Goal: Find specific page/section: Find specific page/section

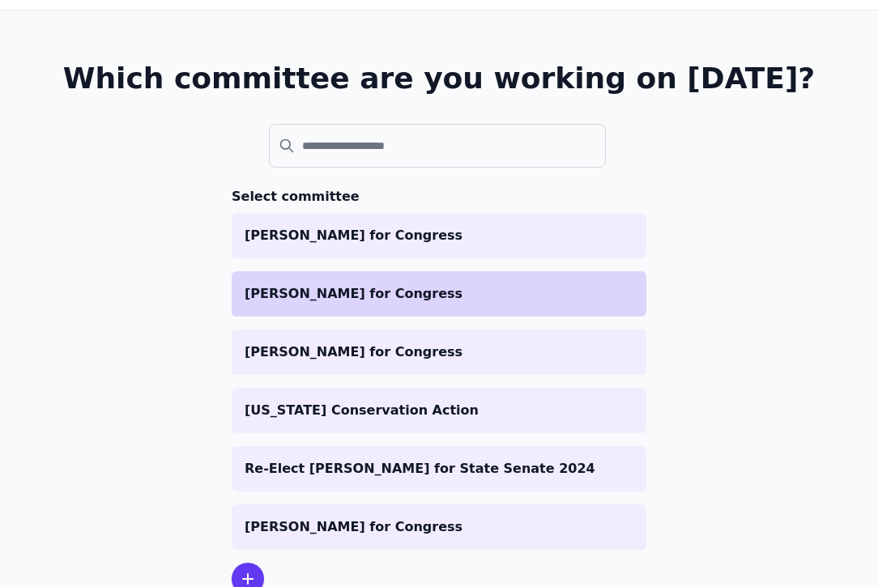
scroll to position [81, 0]
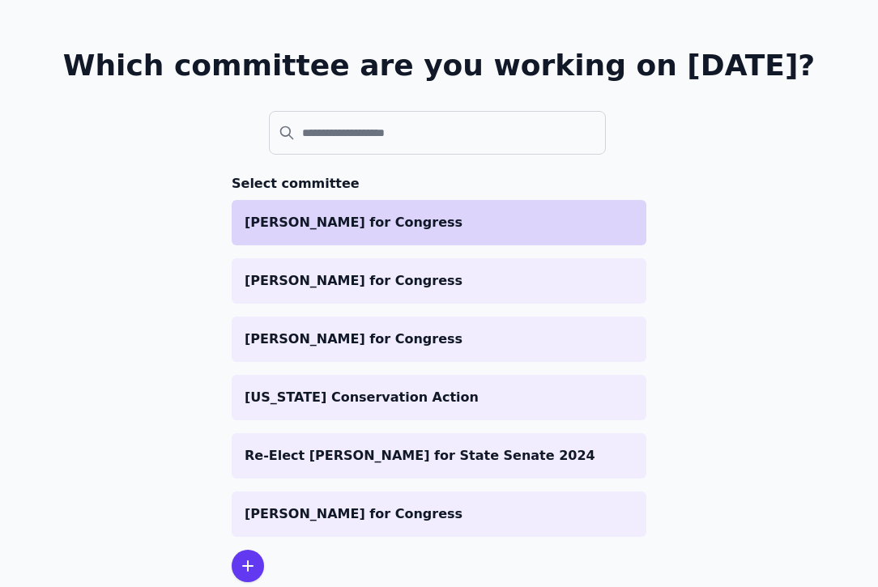
click at [420, 223] on p "Scott Wiener for Congress" at bounding box center [439, 222] width 389 height 19
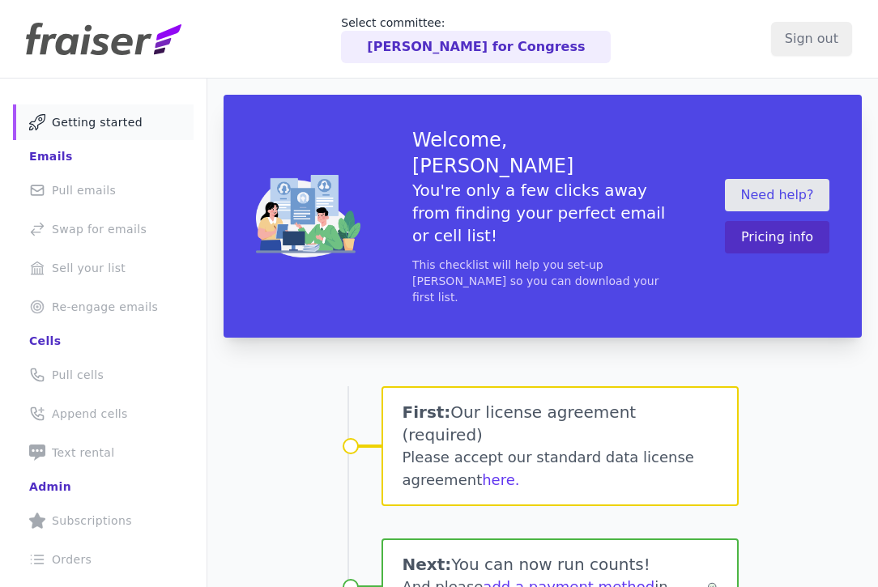
drag, startPoint x: 539, startPoint y: 419, endPoint x: 536, endPoint y: 352, distance: 67.3
click at [536, 386] on div "First: Our license agreement (required) Please accept our standard data license…" at bounding box center [559, 446] width 357 height 120
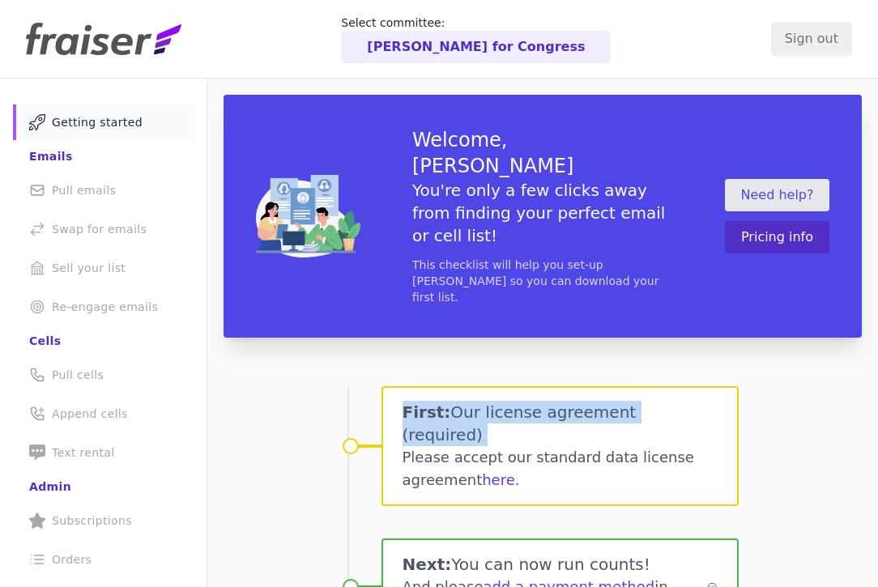
click at [536, 386] on div "First: Our license agreement (required) Please accept our standard data license…" at bounding box center [559, 446] width 357 height 120
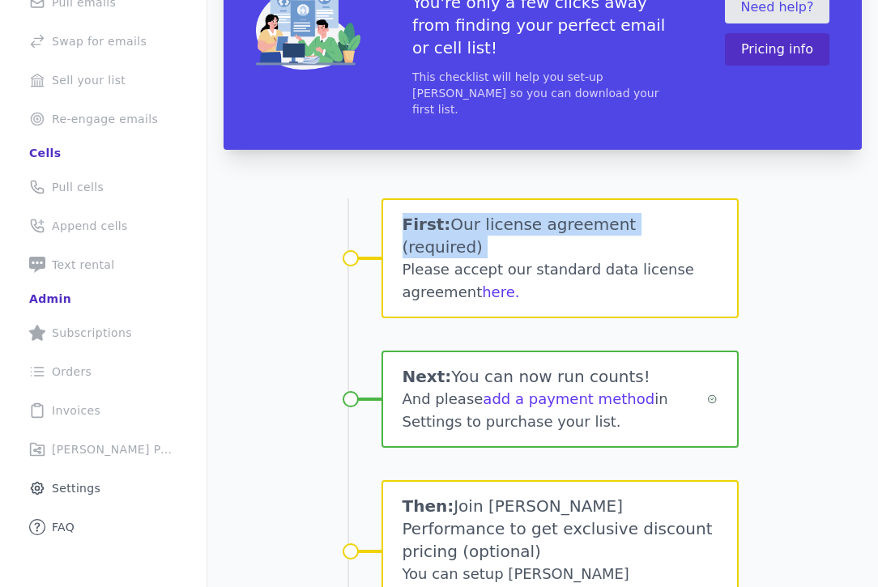
scroll to position [194, 0]
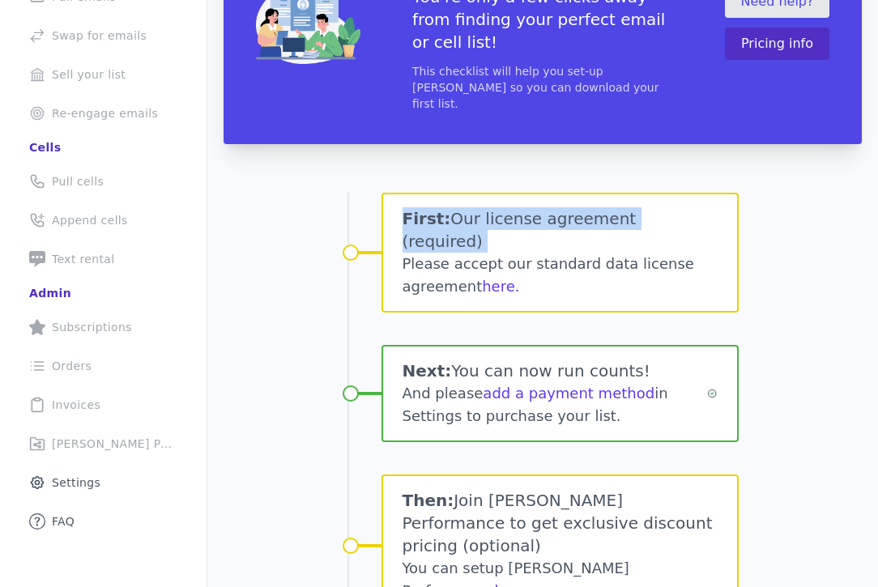
drag, startPoint x: 612, startPoint y: 371, endPoint x: 612, endPoint y: 262, distance: 108.5
click at [612, 262] on div "First: Our license agreement (required) Please accept our standard data license…" at bounding box center [542, 470] width 391 height 554
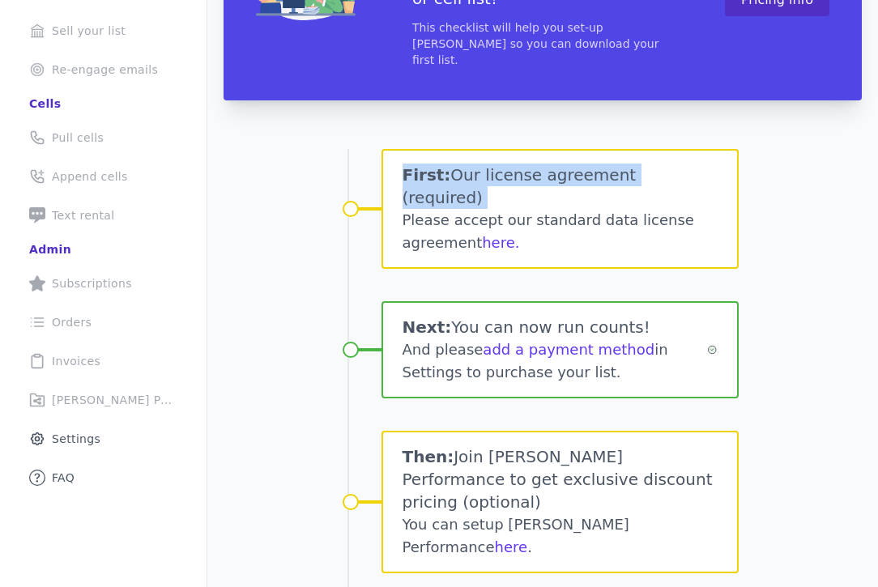
scroll to position [287, 0]
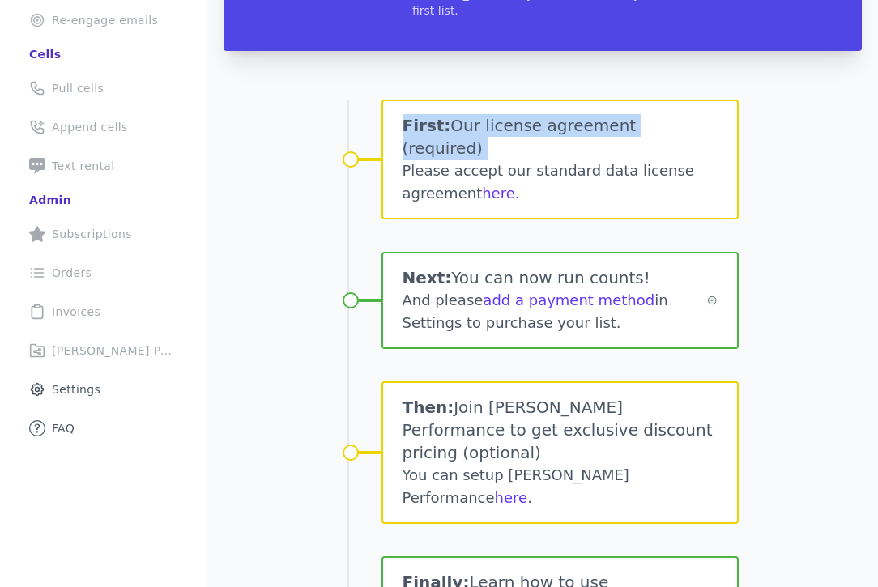
drag, startPoint x: 615, startPoint y: 547, endPoint x: 525, endPoint y: 284, distance: 277.4
click at [525, 284] on div "First: Our license agreement (required) Please accept our standard data license…" at bounding box center [542, 392] width 391 height 651
click at [525, 284] on div "First: Our license agreement (required) Please accept our standard data license…" at bounding box center [542, 377] width 391 height 554
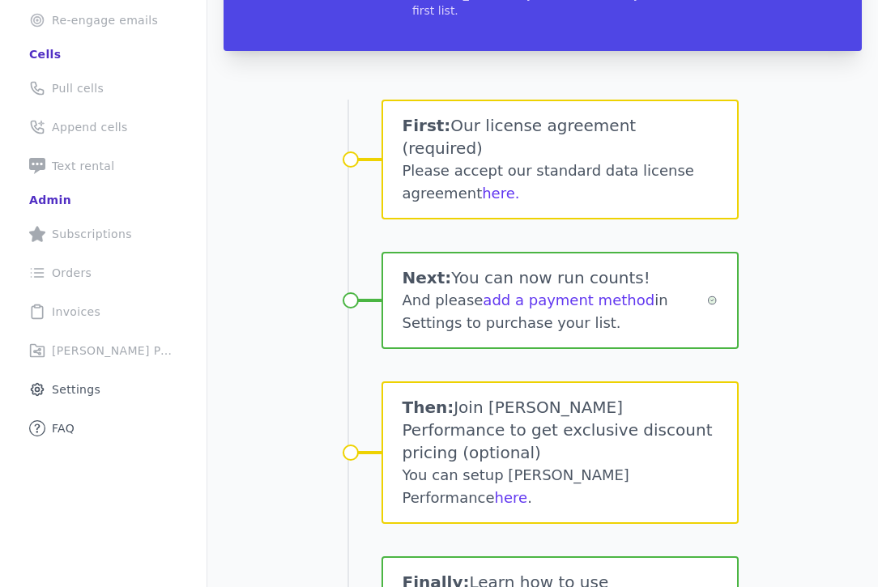
scroll to position [308, 0]
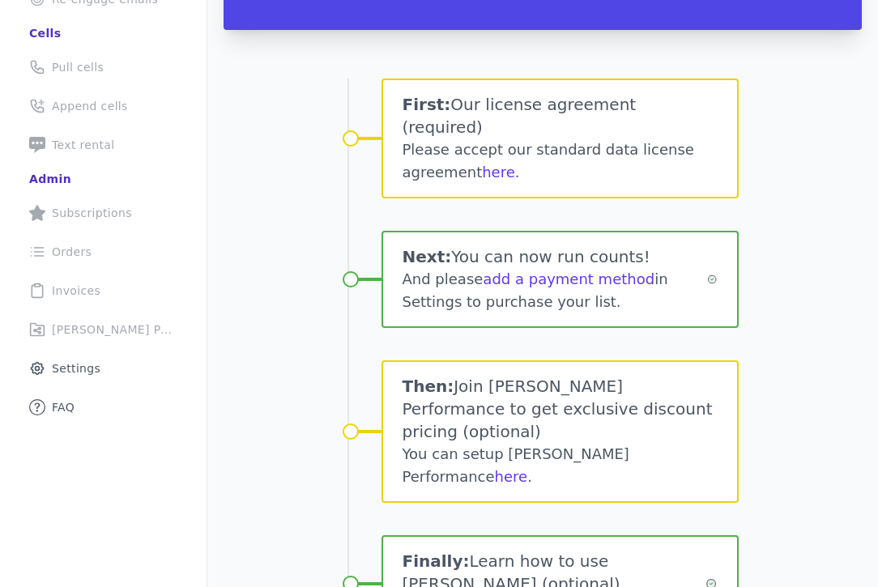
drag, startPoint x: 525, startPoint y: 284, endPoint x: 549, endPoint y: 600, distance: 316.8
click at [549, 586] on html "Select committee: Scott Wiener for Congress Sign out Mail Icon Outline of a mai…" at bounding box center [439, 293] width 878 height 587
click at [616, 535] on div "Finally: Learn how to use Fraiser (optional) Check out our FAQ and tutorial vid…" at bounding box center [559, 583] width 357 height 97
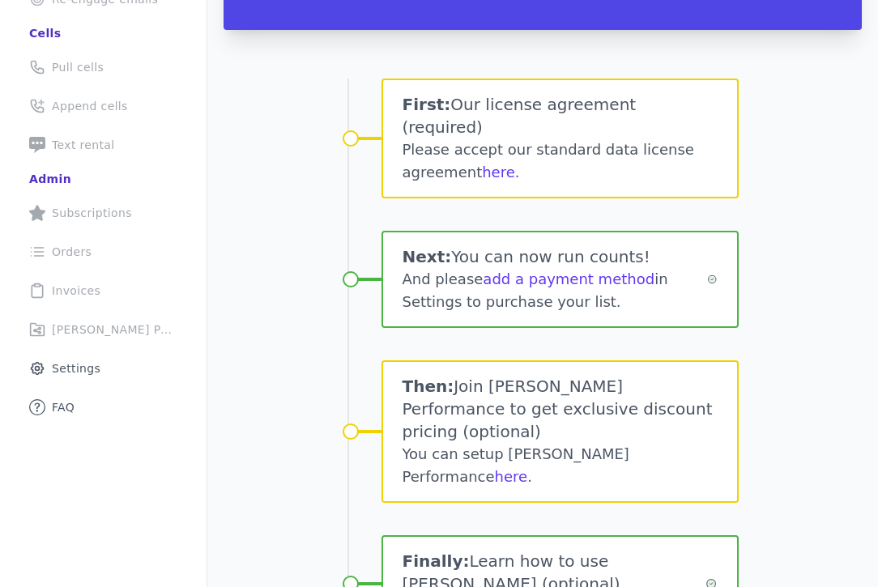
click at [616, 535] on div "Finally: Learn how to use Fraiser (optional) Check out our FAQ and tutorial vid…" at bounding box center [559, 583] width 357 height 97
drag, startPoint x: 616, startPoint y: 508, endPoint x: 556, endPoint y: 280, distance: 235.1
click at [556, 280] on div "First: Our license agreement (required) Please accept our standard data license…" at bounding box center [542, 356] width 391 height 554
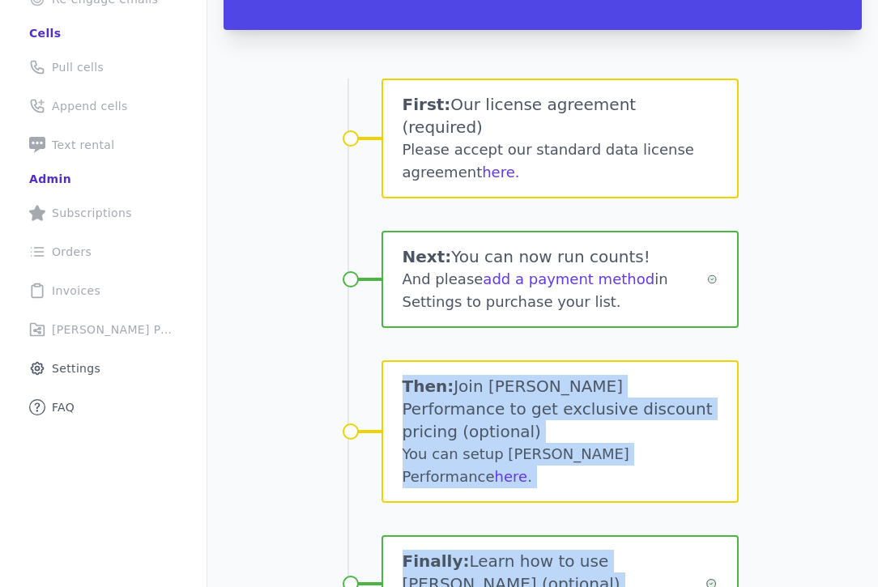
drag, startPoint x: 556, startPoint y: 280, endPoint x: 573, endPoint y: 467, distance: 187.1
click at [573, 467] on div "First: Our license agreement (required) Please accept our standard data license…" at bounding box center [542, 356] width 391 height 554
click at [573, 550] on h1 "Finally: Learn how to use Fraiser (optional)" at bounding box center [555, 572] width 304 height 45
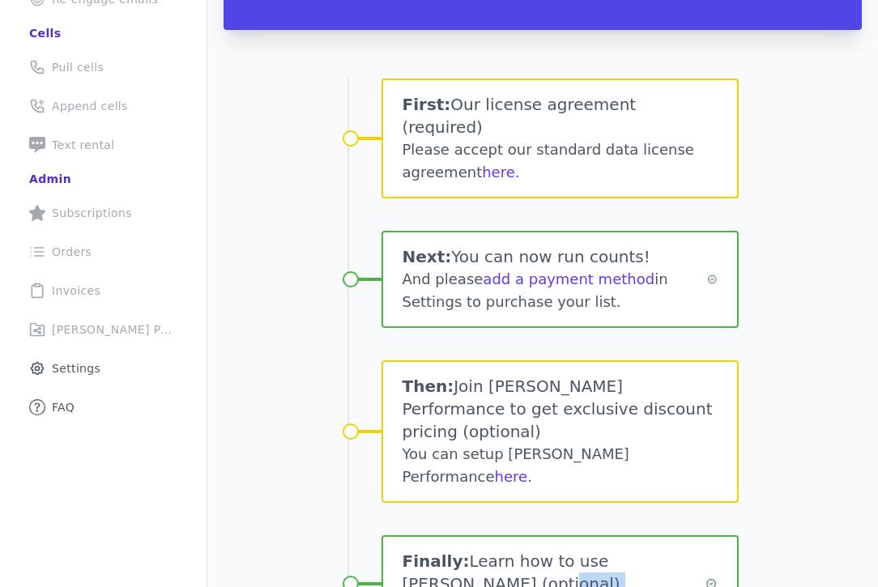
click at [573, 550] on h1 "Finally: Learn how to use Fraiser (optional)" at bounding box center [555, 572] width 304 height 45
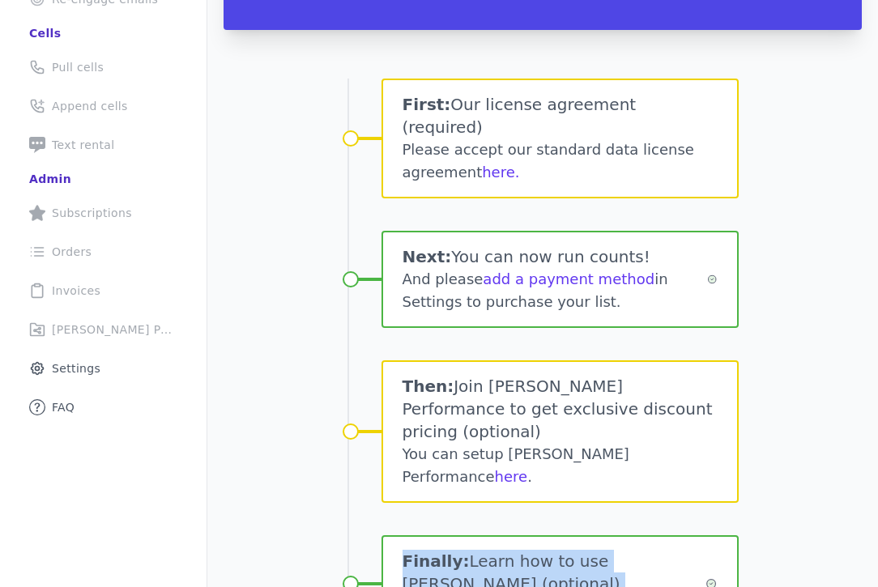
click at [573, 550] on h1 "Finally: Learn how to use Fraiser (optional)" at bounding box center [555, 572] width 304 height 45
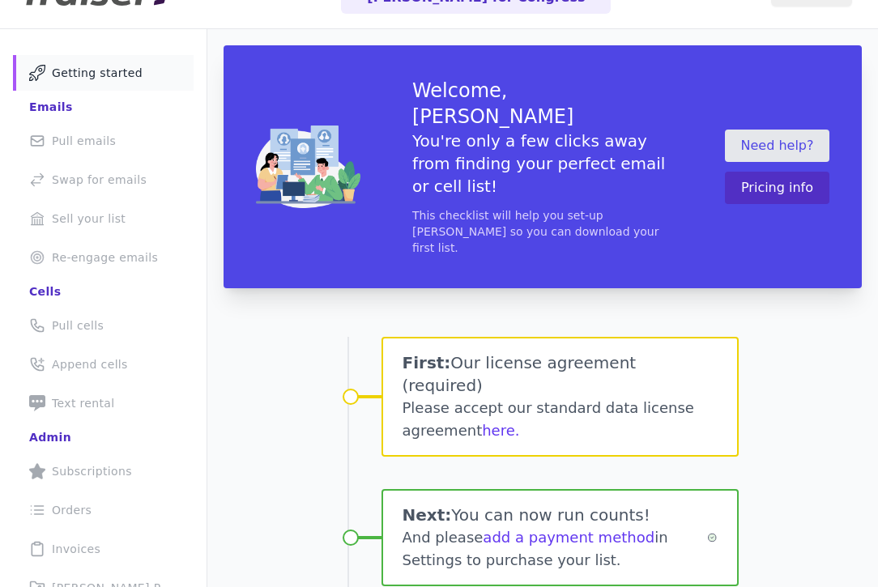
scroll to position [0, 0]
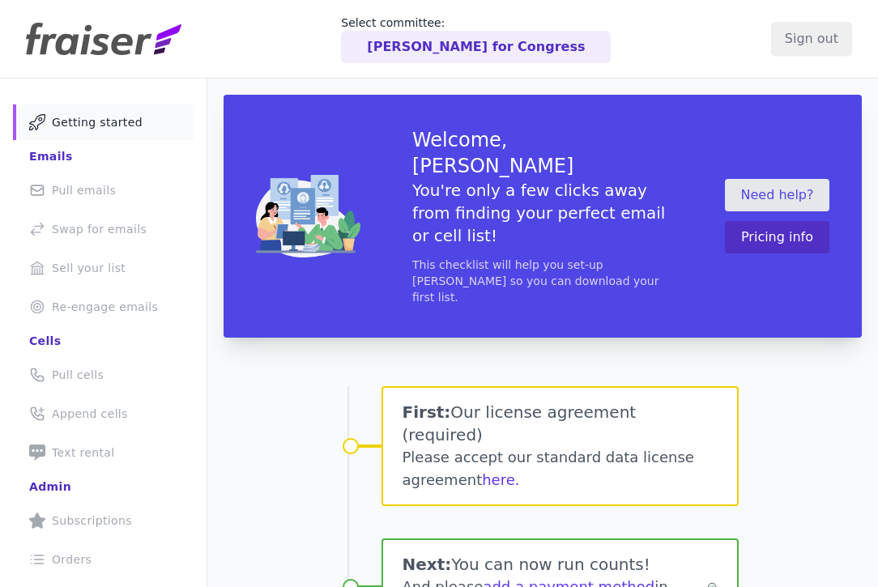
click at [513, 49] on p "Scott Wiener for Congress" at bounding box center [476, 46] width 218 height 19
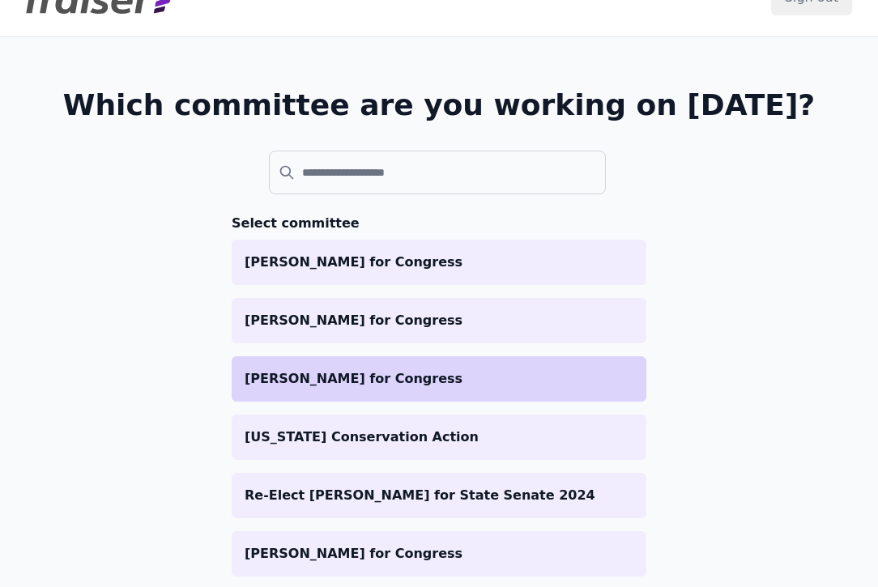
scroll to position [54, 0]
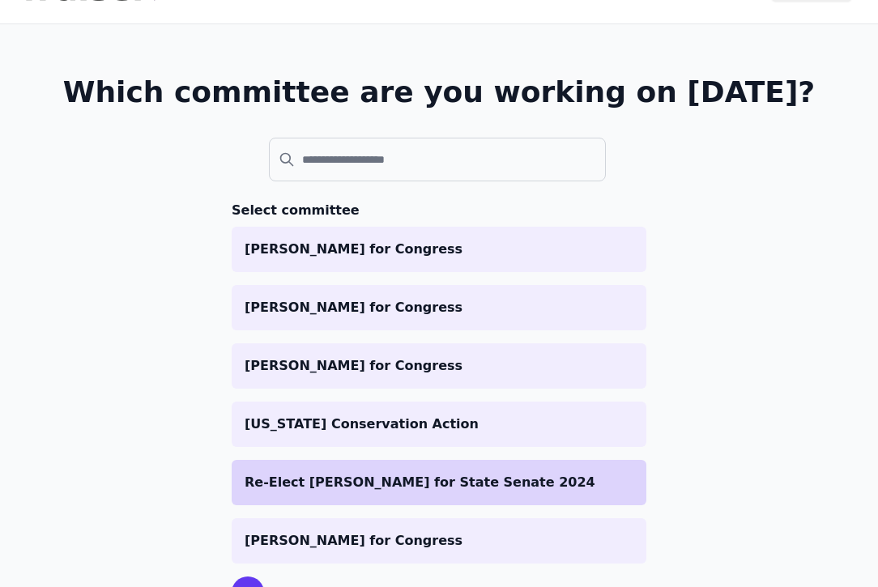
click at [455, 480] on p "Re-Elect [PERSON_NAME] for State Senate 2024" at bounding box center [439, 482] width 389 height 19
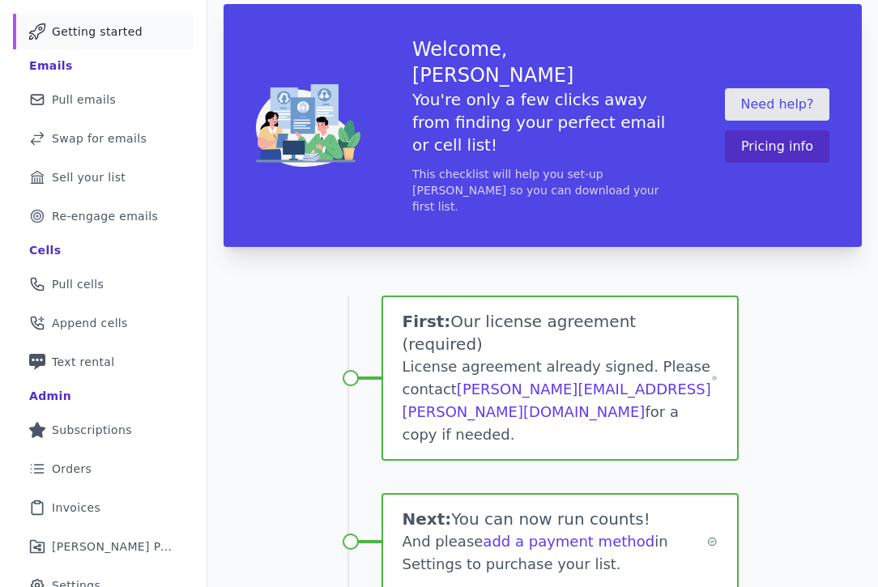
scroll to position [330, 0]
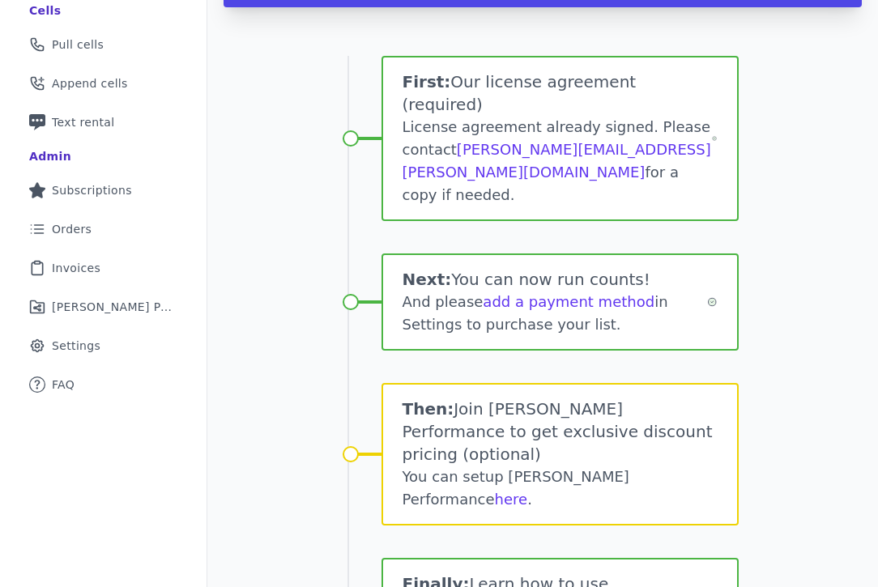
drag, startPoint x: 462, startPoint y: 300, endPoint x: 465, endPoint y: 541, distance: 240.6
click at [465, 541] on div "First: Our license agreement (required) License agreement already signed. Pleas…" at bounding box center [542, 371] width 391 height 697
drag, startPoint x: 465, startPoint y: 541, endPoint x: 409, endPoint y: 43, distance: 501.2
click at [409, 43] on div "First: Our license agreement (required) License agreement already signed. Pleas…" at bounding box center [542, 371] width 391 height 697
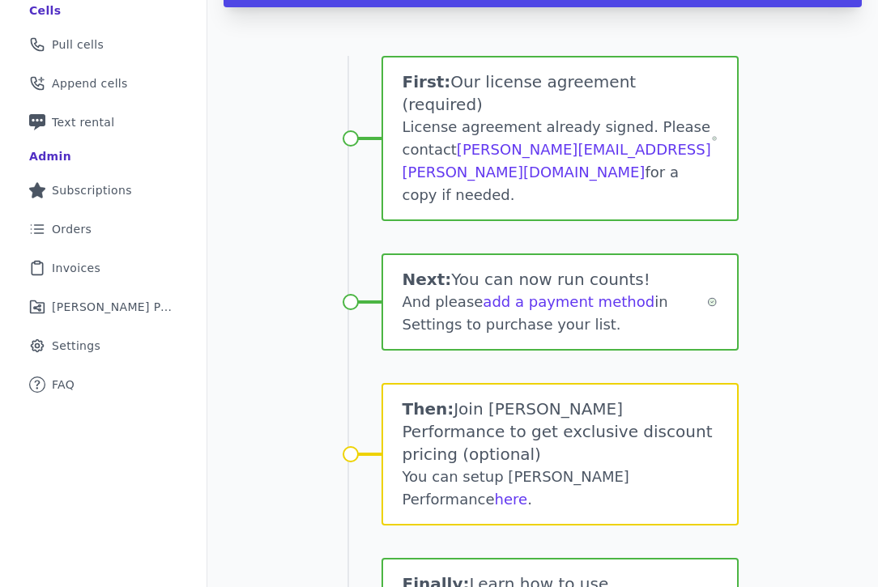
click at [409, 72] on span "First:" at bounding box center [427, 81] width 49 height 19
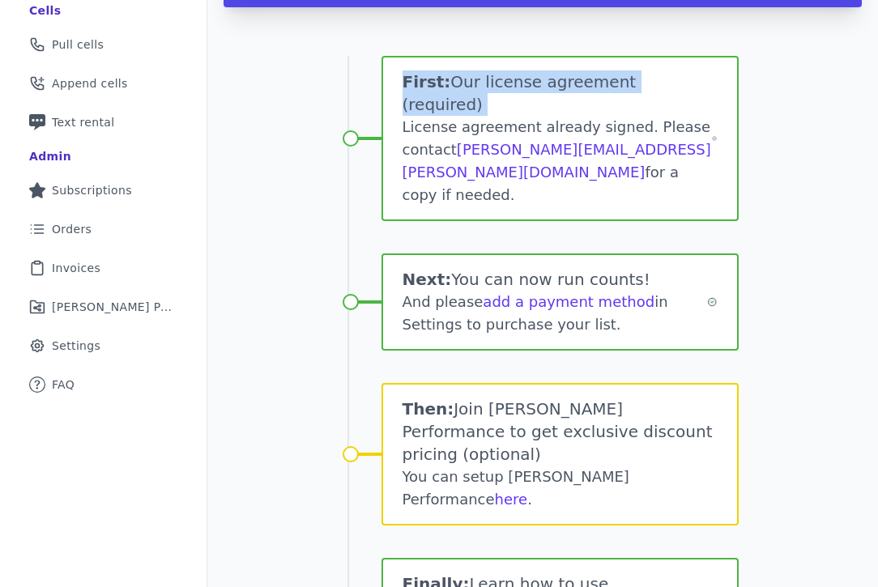
click at [409, 72] on span "First:" at bounding box center [427, 81] width 49 height 19
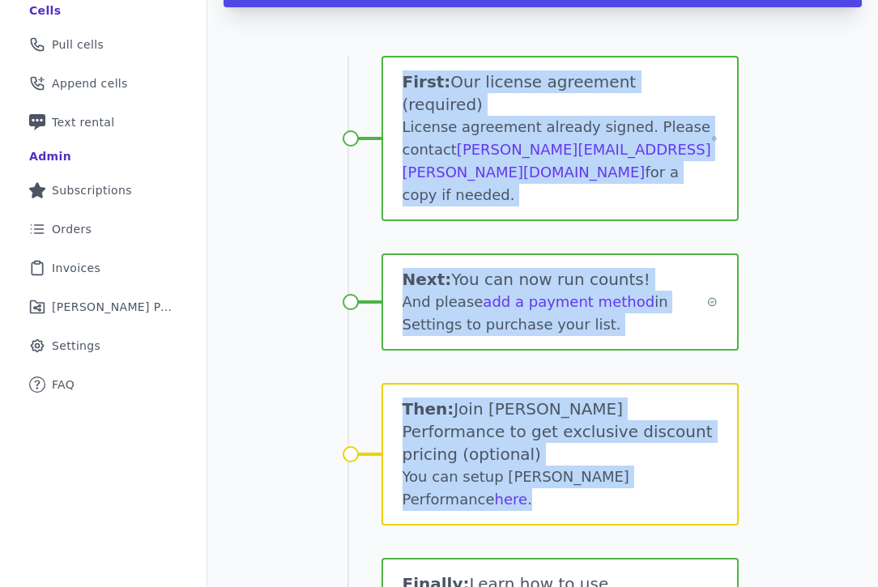
drag, startPoint x: 409, startPoint y: 43, endPoint x: 496, endPoint y: 369, distance: 336.9
click at [496, 369] on div "First: Our license agreement (required) License agreement already signed. Pleas…" at bounding box center [542, 355] width 391 height 599
click at [495, 466] on div "You can setup [PERSON_NAME] Performance here ." at bounding box center [560, 488] width 315 height 45
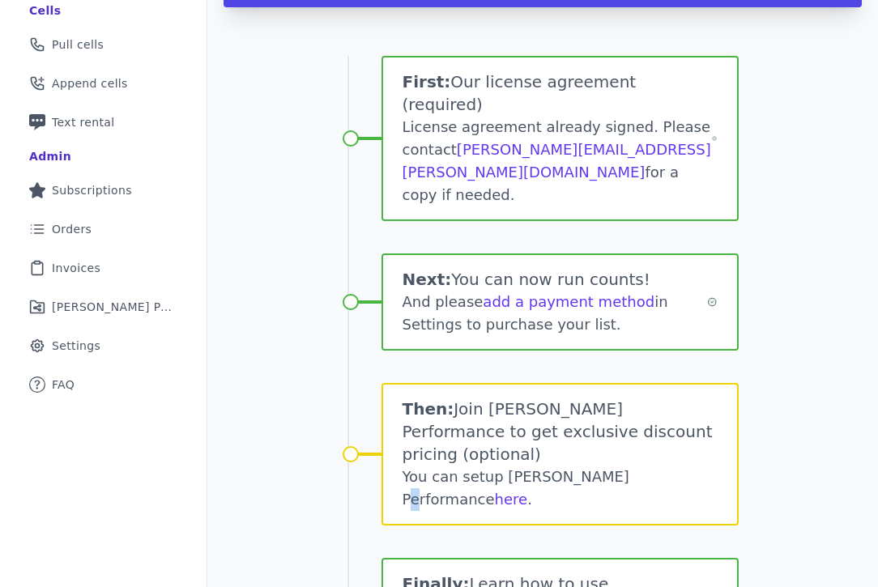
click at [495, 466] on div "You can setup [PERSON_NAME] Performance here ." at bounding box center [560, 488] width 315 height 45
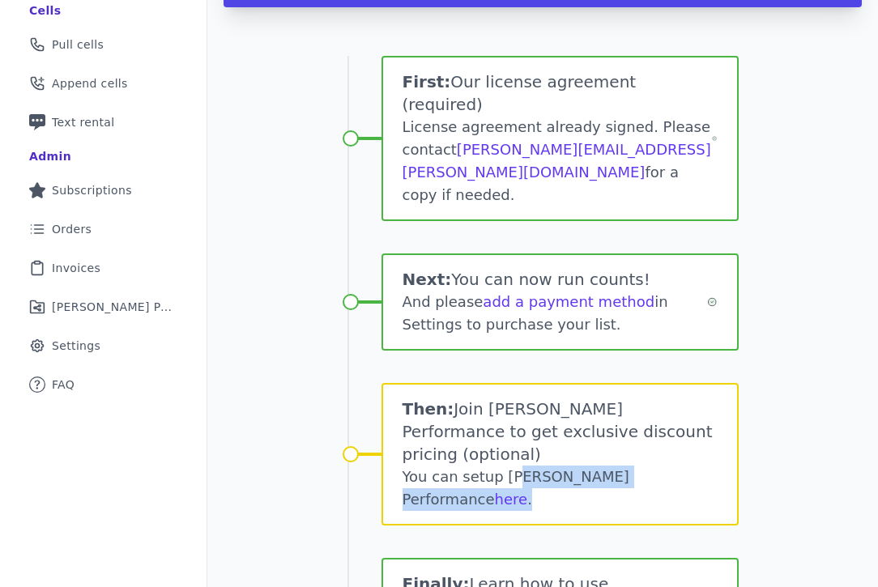
click at [495, 466] on div "You can setup [PERSON_NAME] Performance here ." at bounding box center [560, 488] width 315 height 45
drag, startPoint x: 590, startPoint y: 561, endPoint x: 590, endPoint y: 25, distance: 536.2
click at [590, 25] on div "First: Our license agreement (required) License agreement already signed. Pleas…" at bounding box center [542, 371] width 391 height 697
click at [590, 56] on div "First: Our license agreement (required) License agreement already signed. Pleas…" at bounding box center [559, 138] width 357 height 165
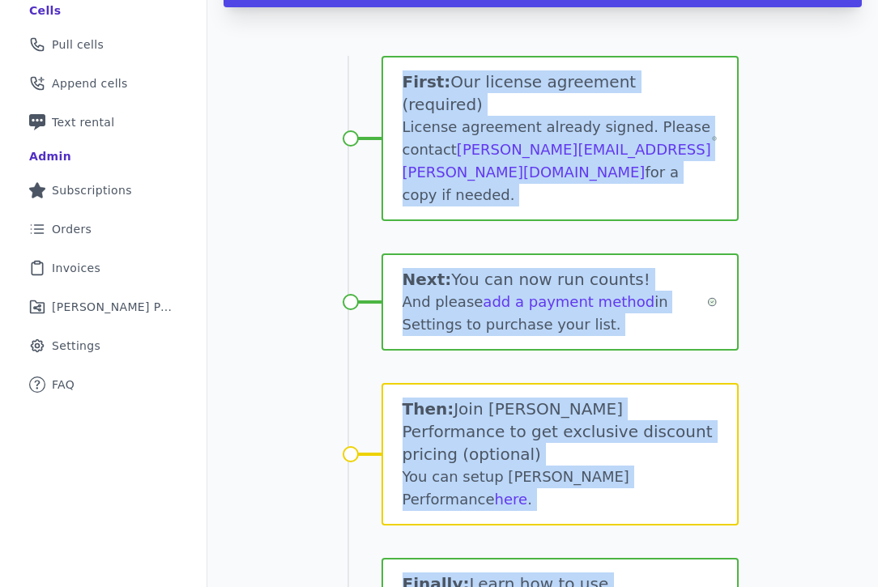
drag, startPoint x: 590, startPoint y: 25, endPoint x: 603, endPoint y: 500, distance: 474.8
click at [603, 500] on div "First: Our license agreement (required) License agreement already signed. Pleas…" at bounding box center [542, 355] width 391 height 599
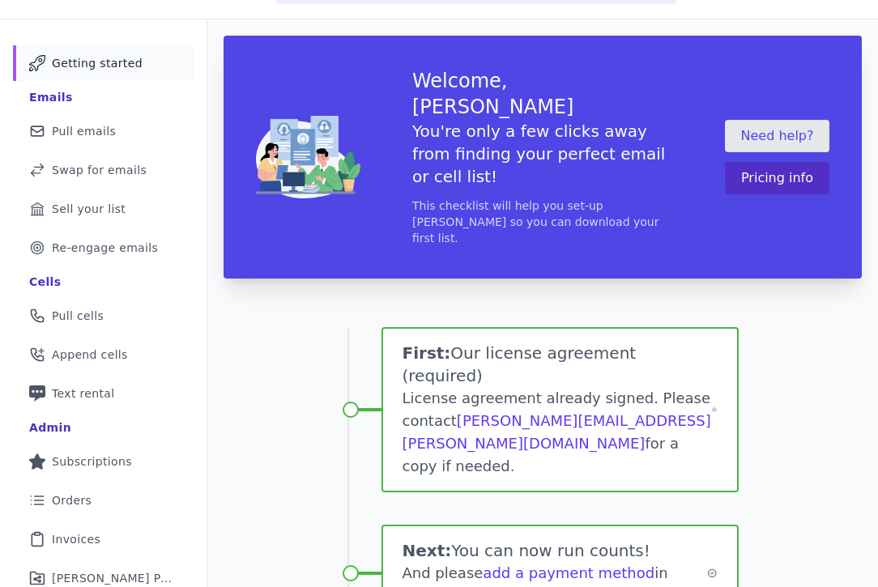
scroll to position [0, 0]
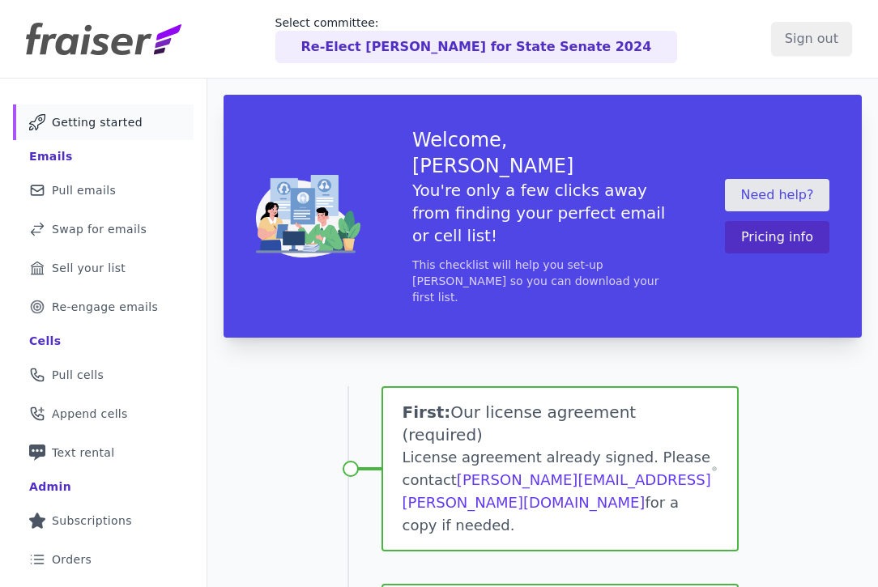
drag, startPoint x: 705, startPoint y: 518, endPoint x: 582, endPoint y: 364, distance: 196.6
click at [582, 401] on h1 "First: Our license agreement (required)" at bounding box center [558, 423] width 310 height 45
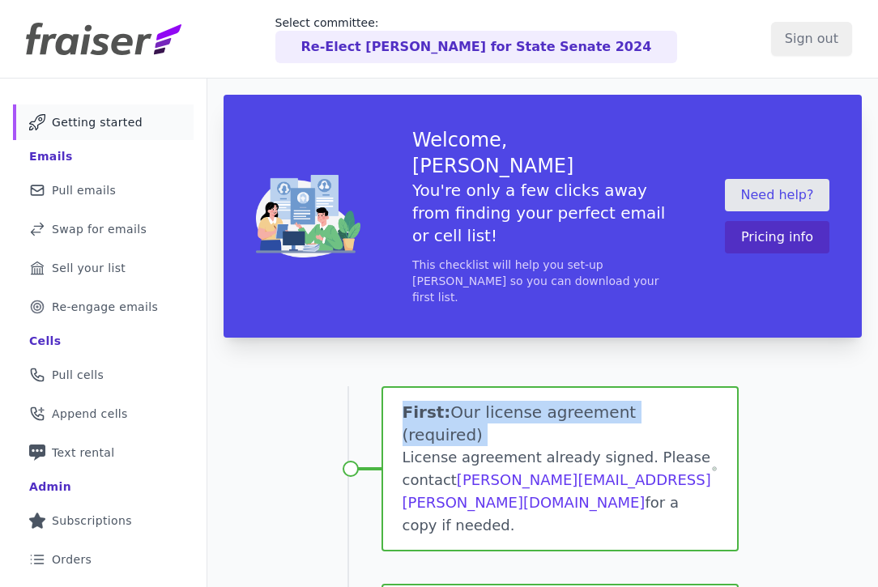
click at [582, 401] on h1 "First: Our license agreement (required)" at bounding box center [558, 423] width 310 height 45
drag, startPoint x: 454, startPoint y: 459, endPoint x: 375, endPoint y: 249, distance: 224.0
click at [375, 249] on div "Welcome, [PERSON_NAME] You're only a few clicks away from finding your perfect …" at bounding box center [542, 565] width 671 height 972
